Goal: Complete application form

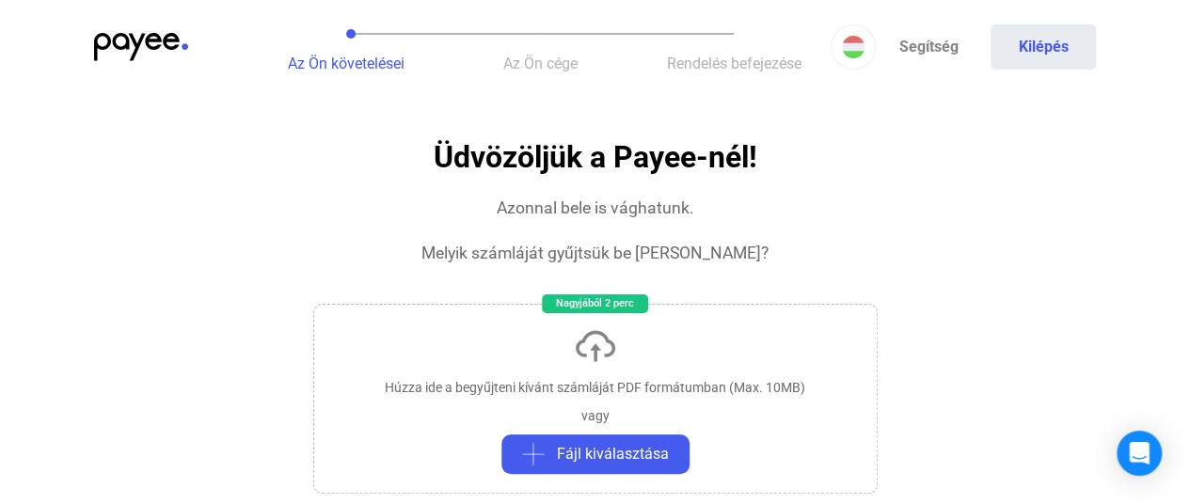
click at [659, 209] on div "Azonnal bele is vághatunk." at bounding box center [596, 208] width 198 height 23
click at [633, 249] on div "Melyik számláját gyűjtsük be [PERSON_NAME]?" at bounding box center [594, 253] width 347 height 23
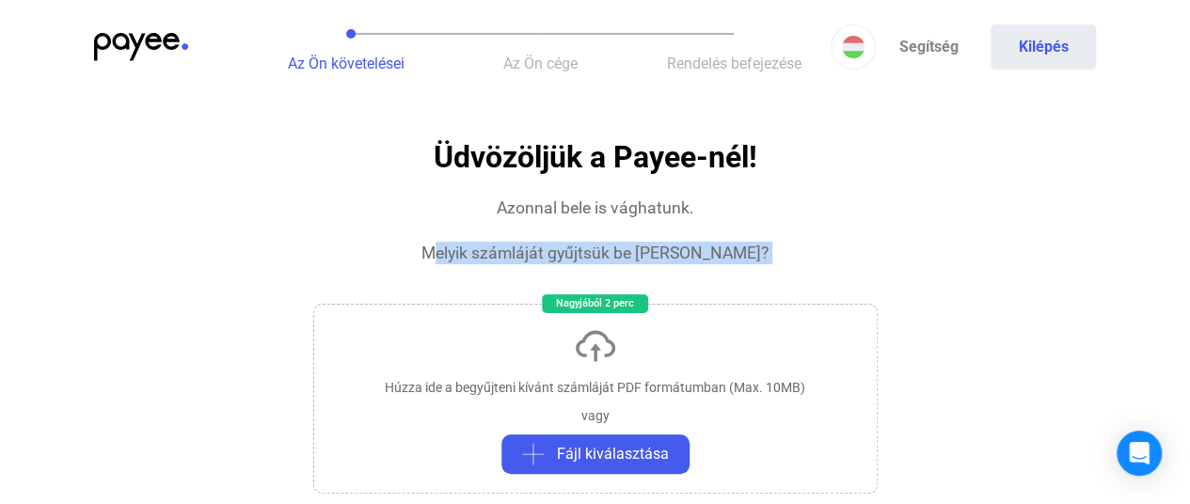
click at [633, 249] on div "Melyik számláját gyűjtsük be [PERSON_NAME]?" at bounding box center [594, 253] width 347 height 23
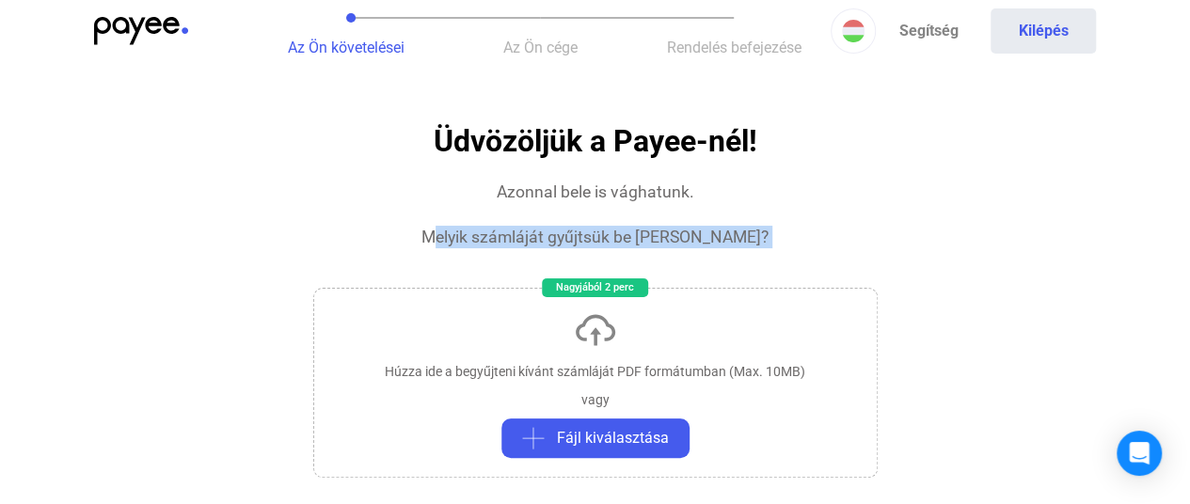
scroll to position [0, 8]
